Goal: Information Seeking & Learning: Learn about a topic

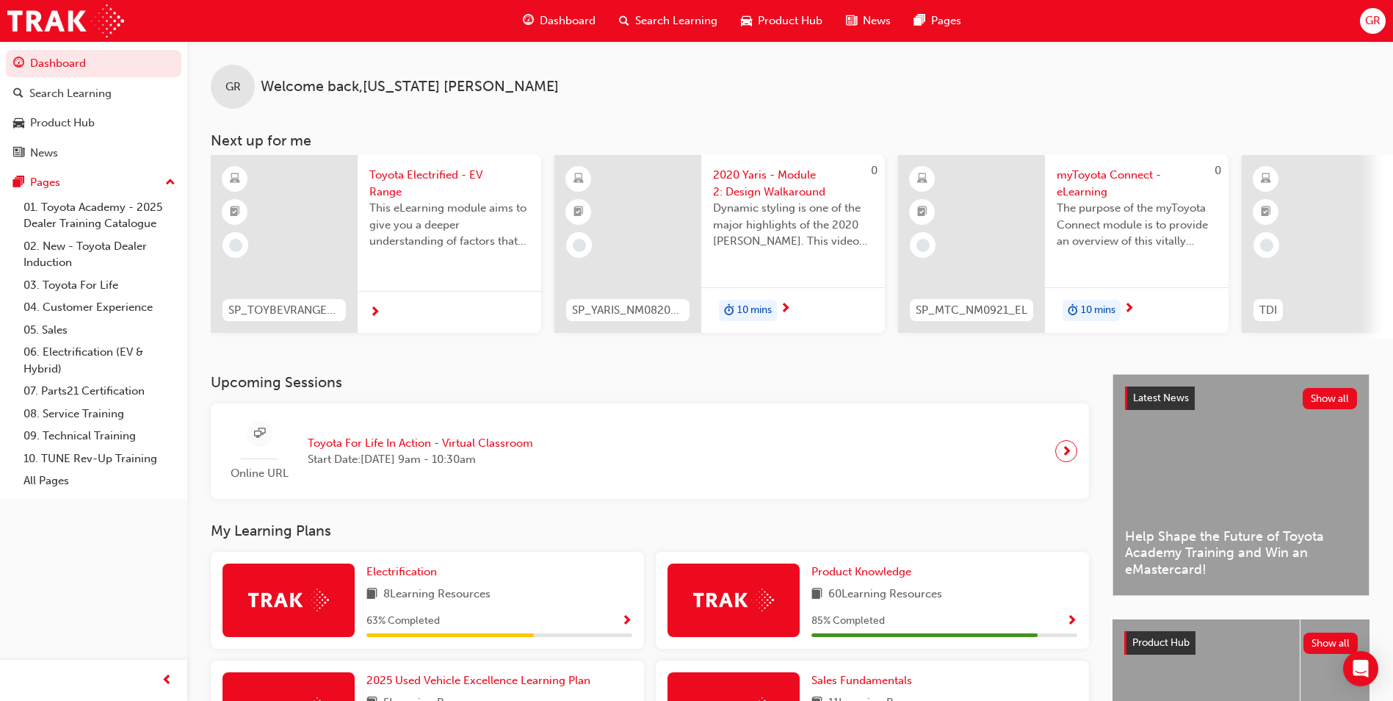
click at [531, 18] on span "guage-icon" at bounding box center [528, 21] width 11 height 18
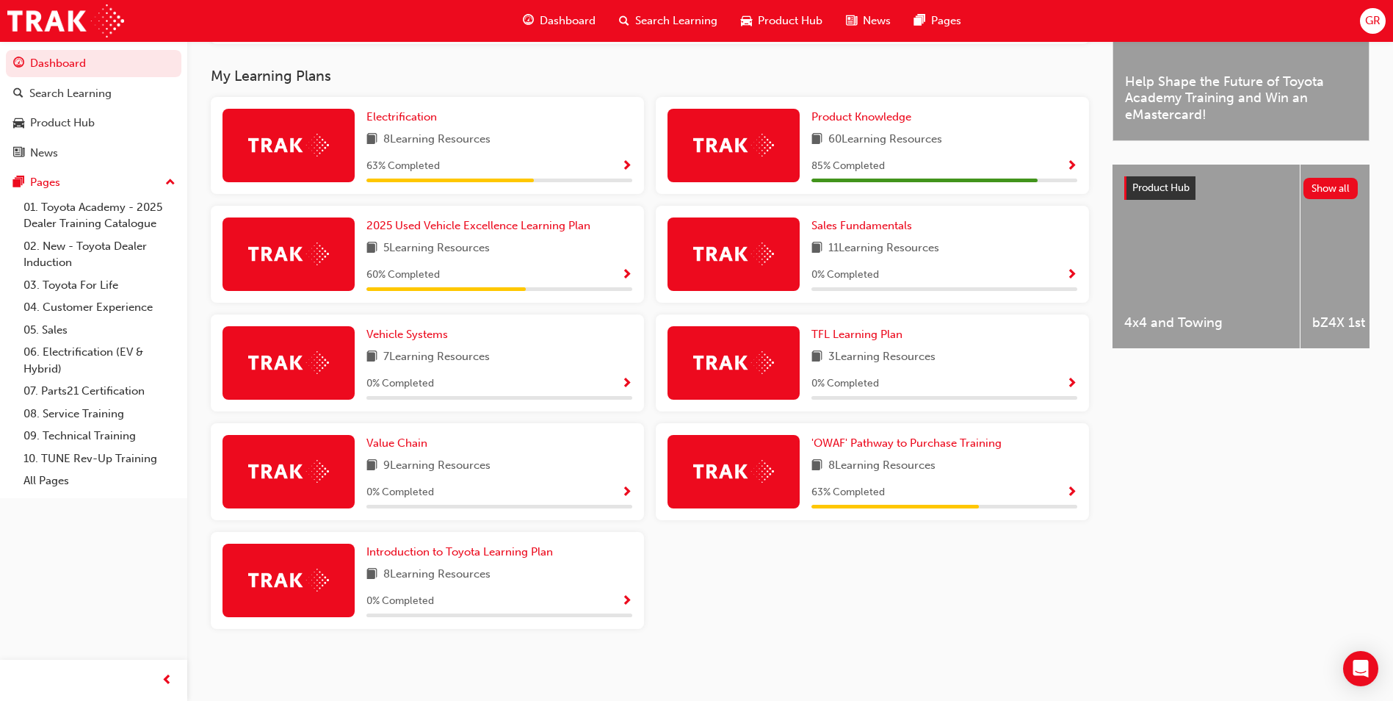
scroll to position [461, 0]
click at [897, 437] on span "'OWAF' Pathway to Purchase Training" at bounding box center [907, 442] width 190 height 13
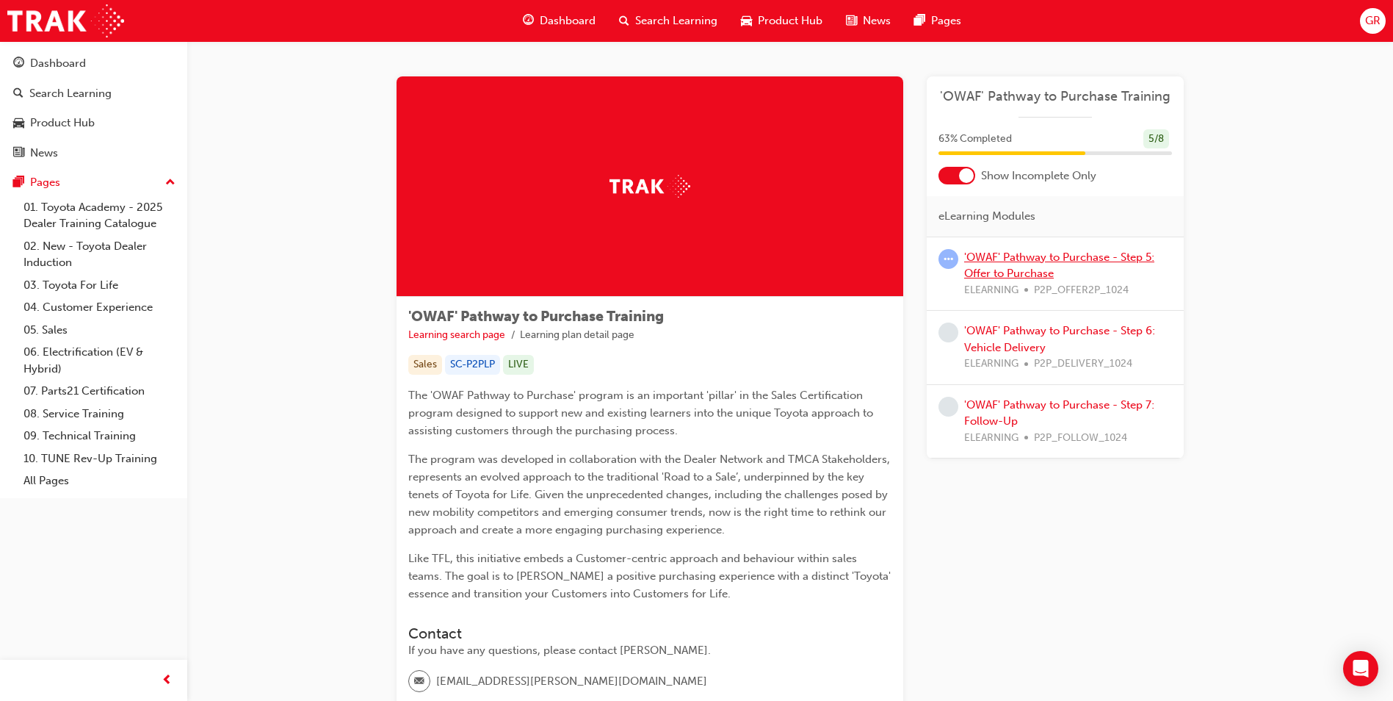
click at [1064, 253] on link "'OWAF' Pathway to Purchase - Step 5: Offer to Purchase" at bounding box center [1059, 265] width 190 height 30
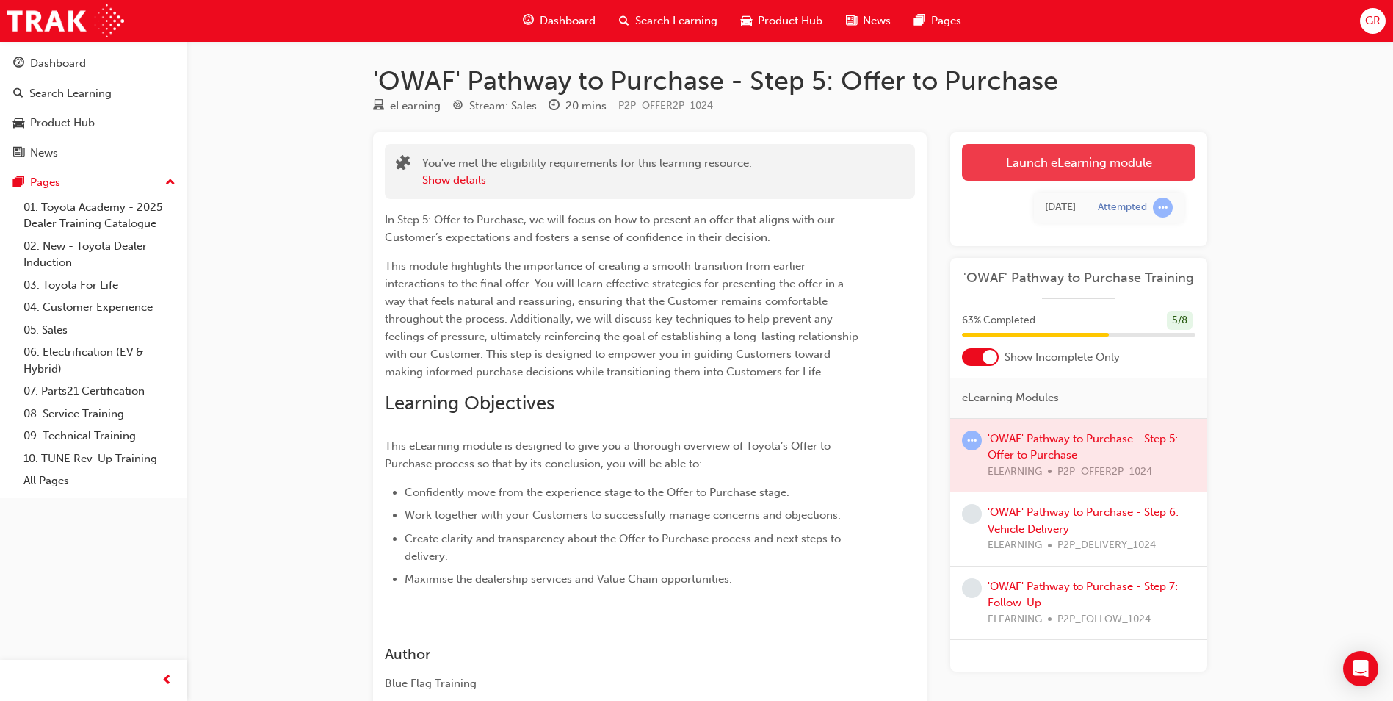
click at [1041, 164] on link "Launch eLearning module" at bounding box center [1079, 162] width 234 height 37
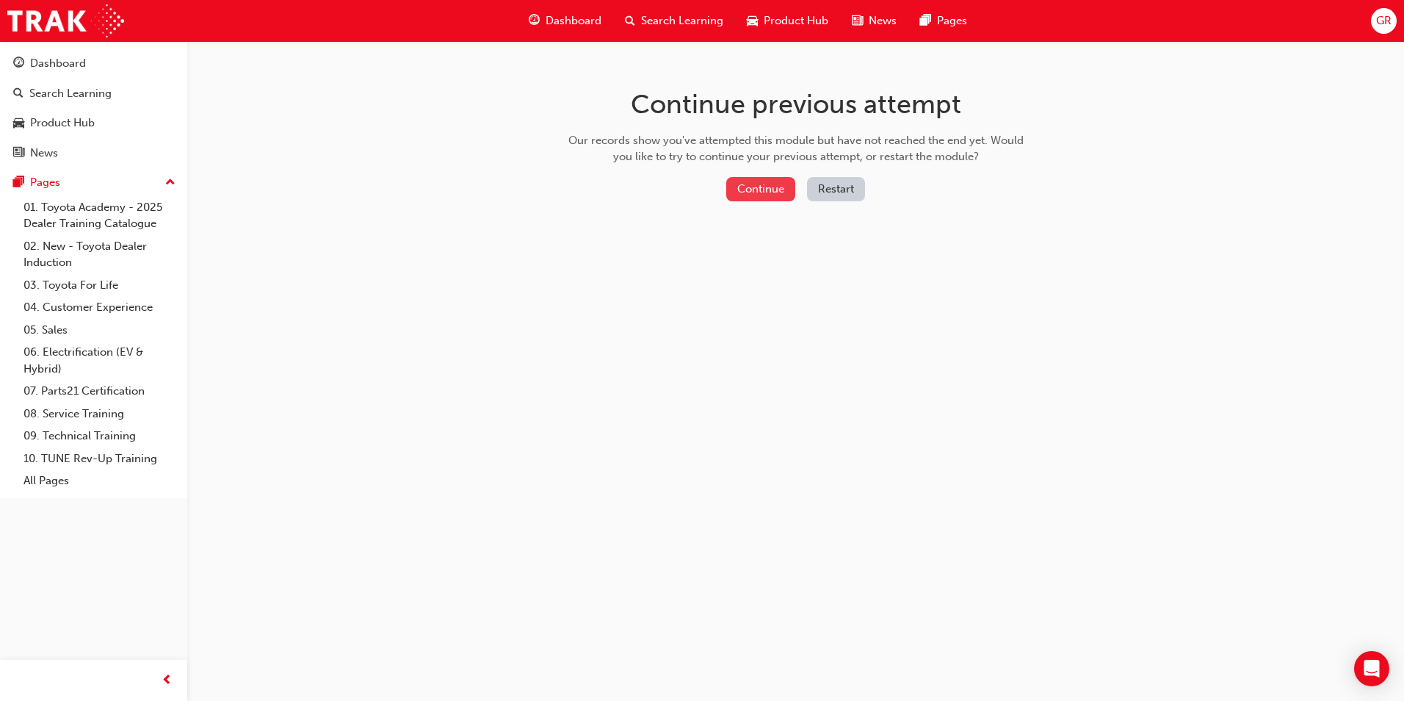
click at [764, 181] on button "Continue" at bounding box center [760, 189] width 69 height 24
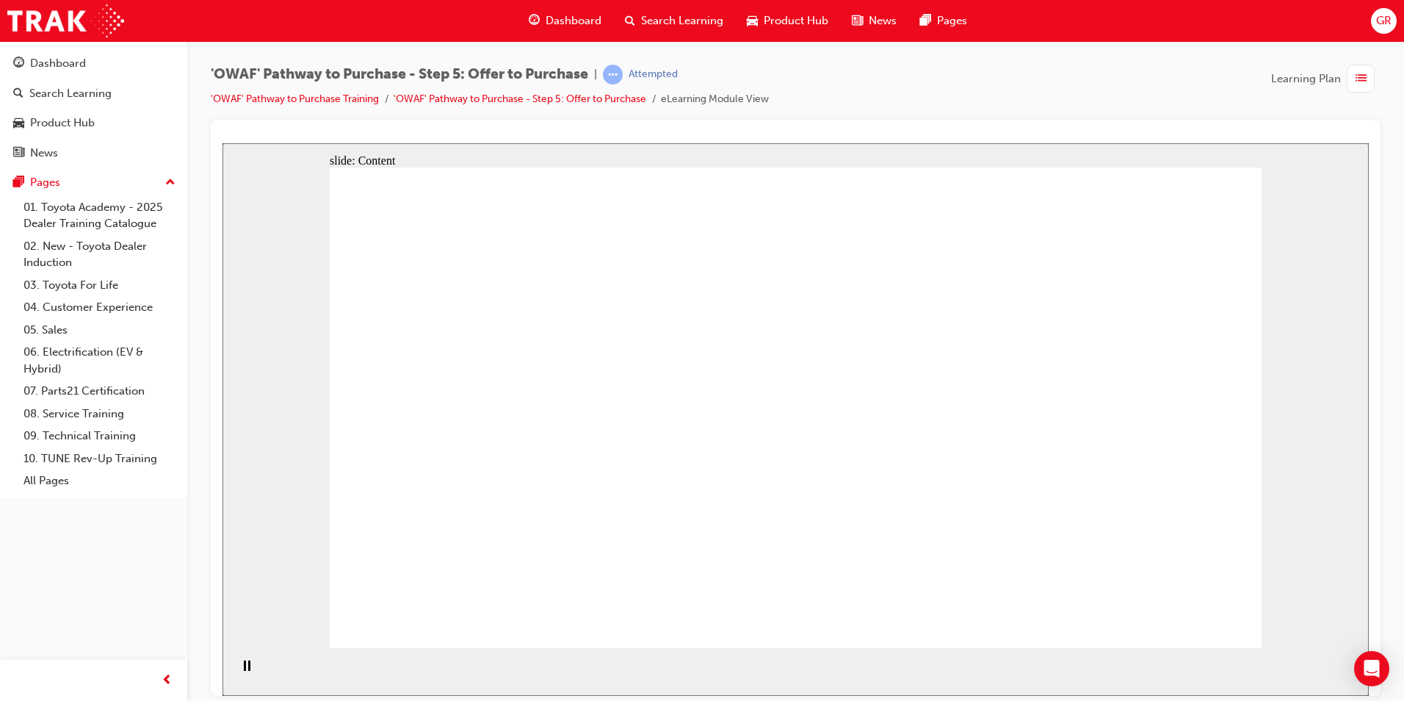
drag, startPoint x: 822, startPoint y: 529, endPoint x: 833, endPoint y: 535, distance: 12.8
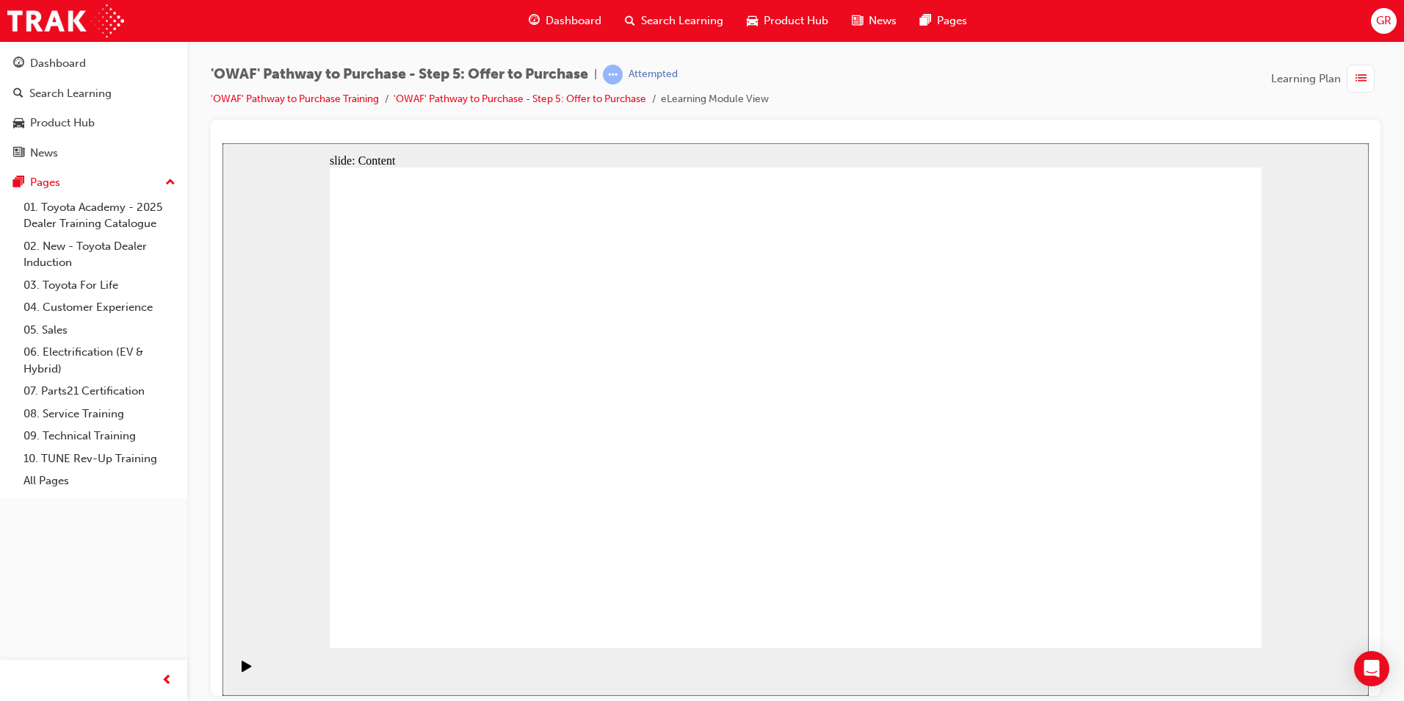
drag, startPoint x: 913, startPoint y: 399, endPoint x: 880, endPoint y: 409, distance: 34.6
drag, startPoint x: 920, startPoint y: 406, endPoint x: 671, endPoint y: 503, distance: 267.9
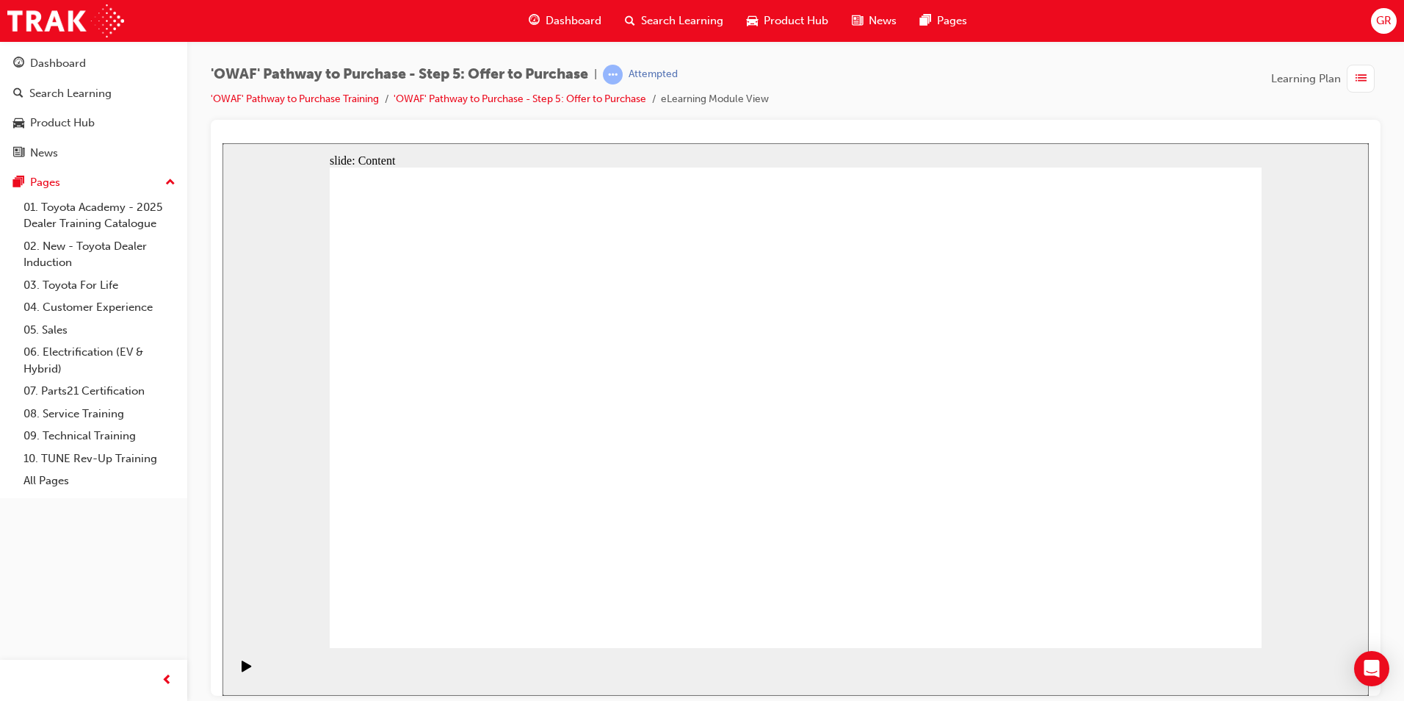
drag, startPoint x: 1184, startPoint y: 616, endPoint x: 1598, endPoint y: 764, distance: 440.0
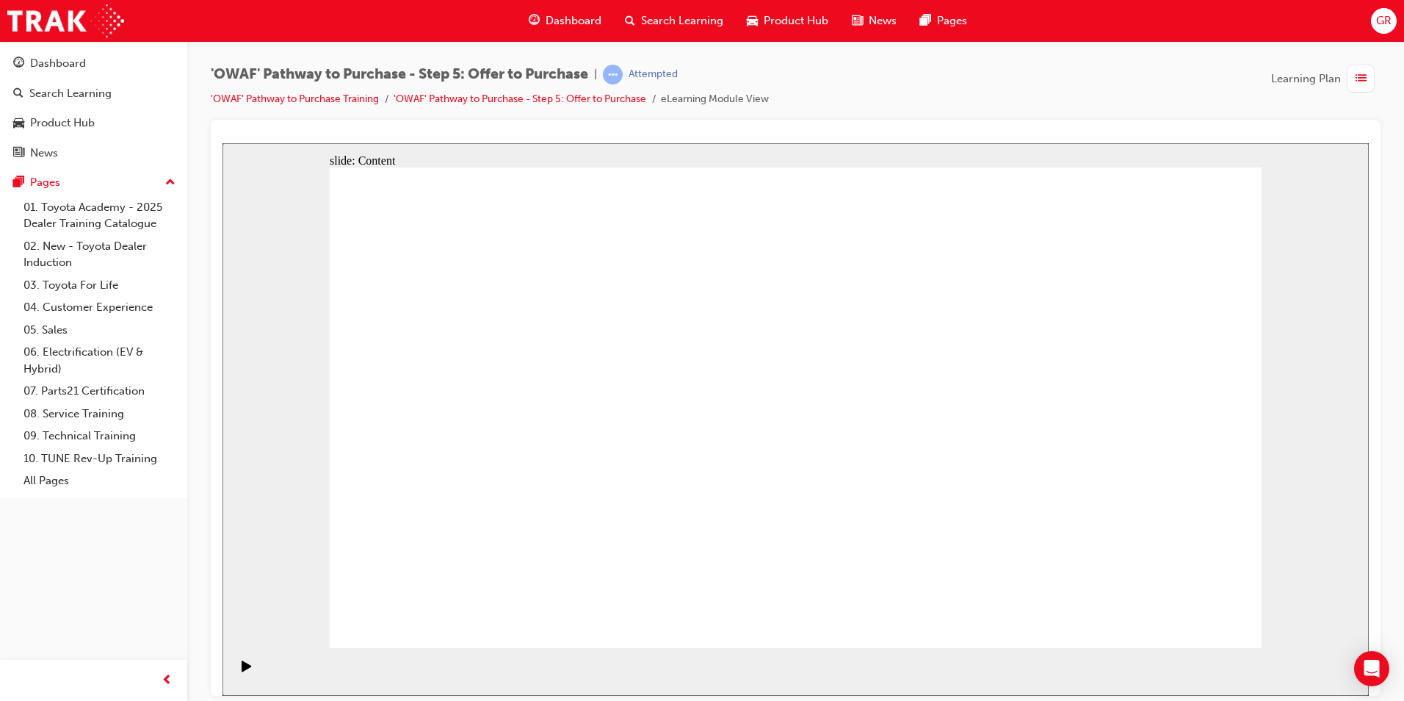
drag, startPoint x: 592, startPoint y: 369, endPoint x: 691, endPoint y: 361, distance: 99.5
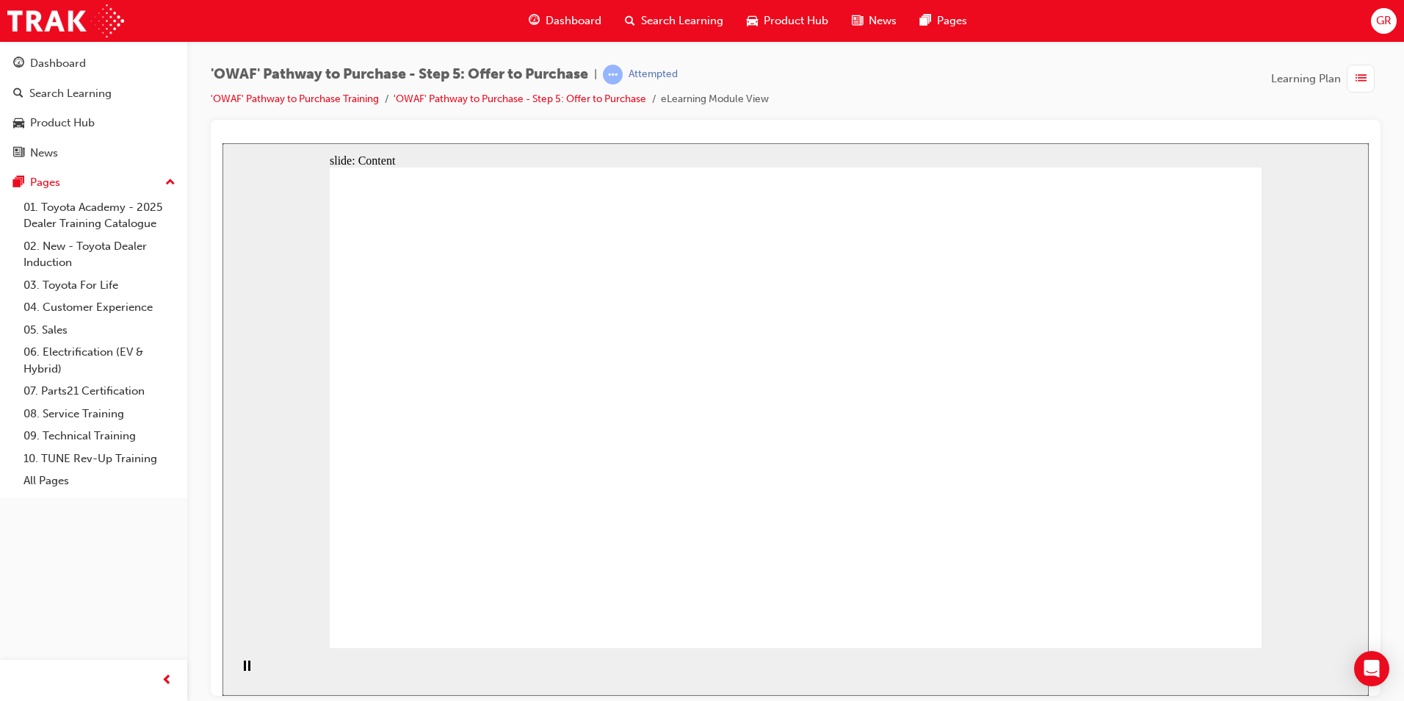
drag, startPoint x: 734, startPoint y: 368, endPoint x: 774, endPoint y: 341, distance: 48.7
